Goal: Task Accomplishment & Management: Use online tool/utility

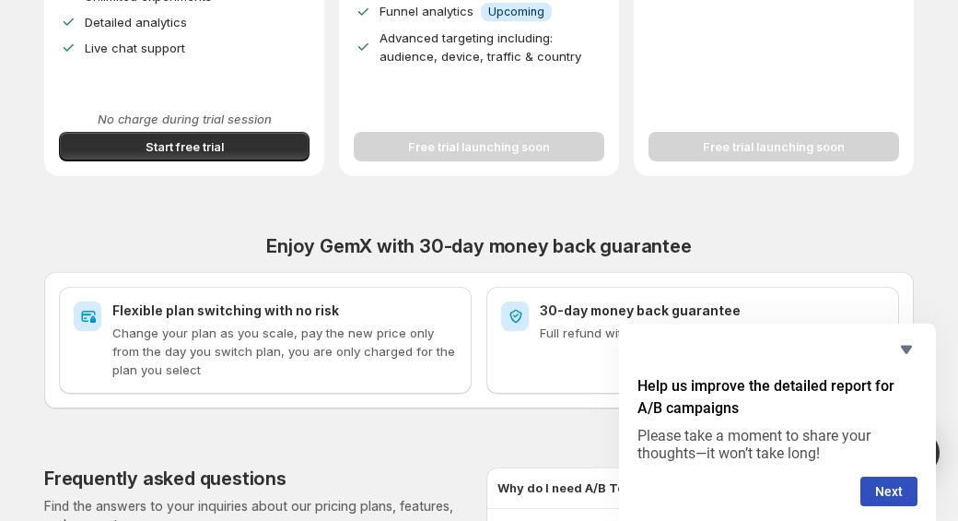
scroll to position [622, 0]
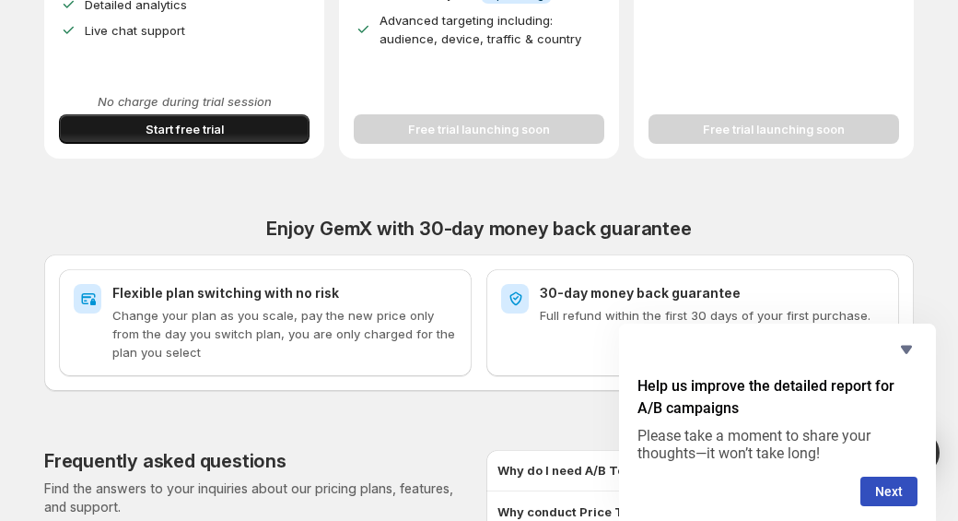
click at [301, 119] on button "Start free trial" at bounding box center [184, 128] width 251 height 29
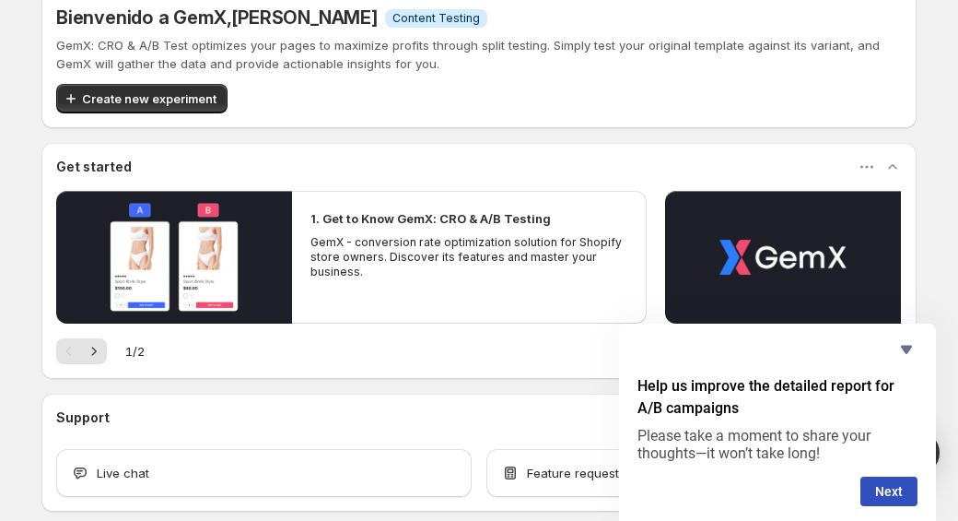
scroll to position [268, 0]
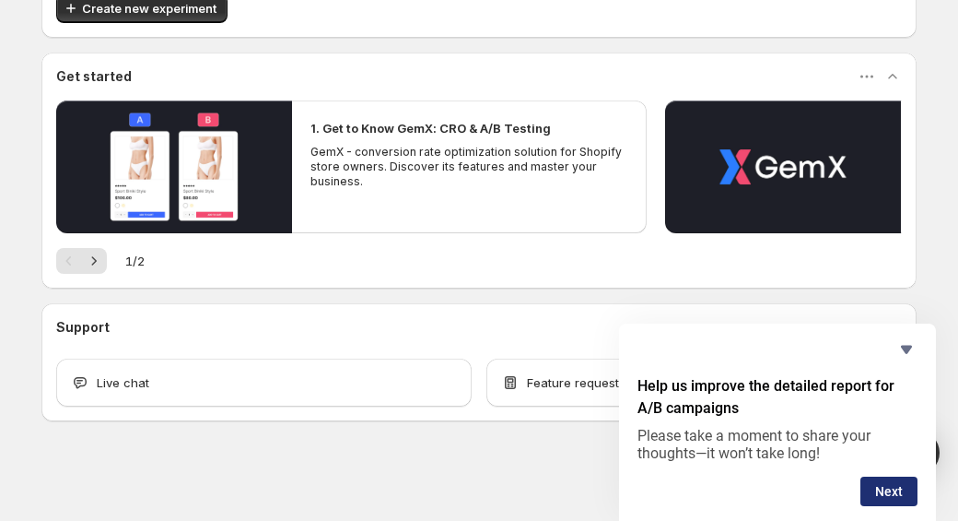
click at [886, 487] on button "Next" at bounding box center [889, 490] width 57 height 29
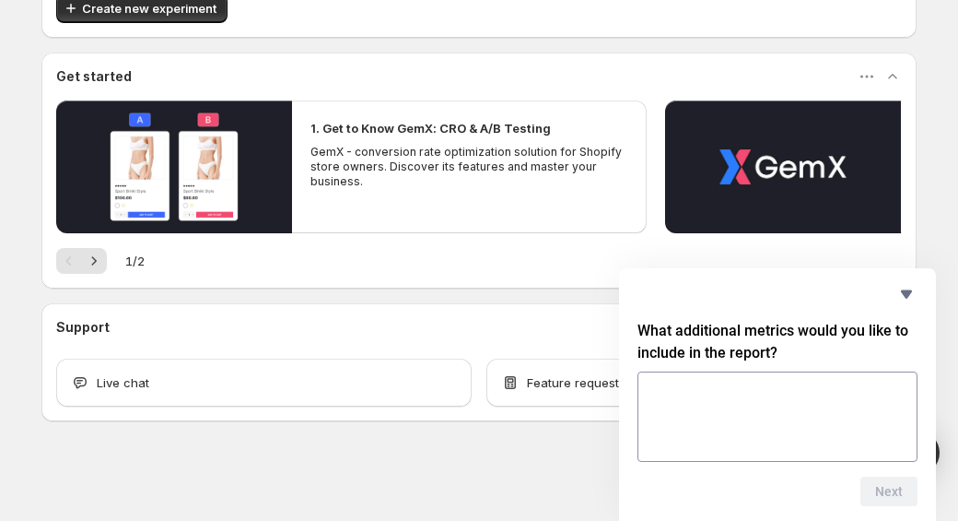
click at [828, 513] on div "What additional metrics would you like to include in the report? Next" at bounding box center [777, 394] width 317 height 252
click at [533, 317] on div "Support Live chat Feature request" at bounding box center [478, 362] width 875 height 118
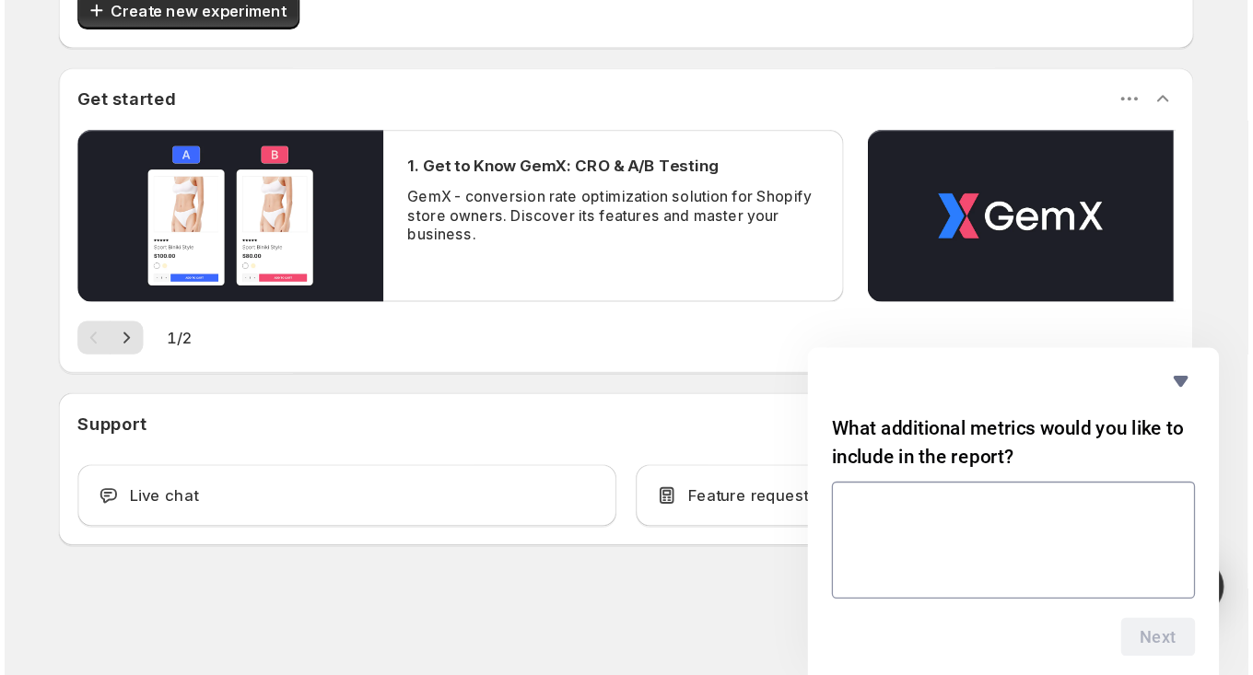
scroll to position [0, 0]
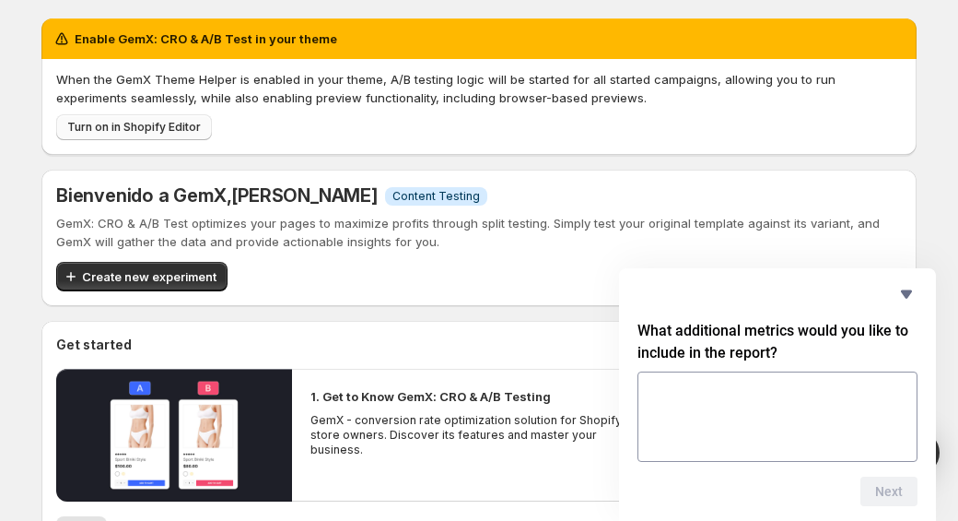
click at [145, 128] on span "Turn on in Shopify Editor" at bounding box center [134, 127] width 134 height 15
